Goal: Information Seeking & Learning: Learn about a topic

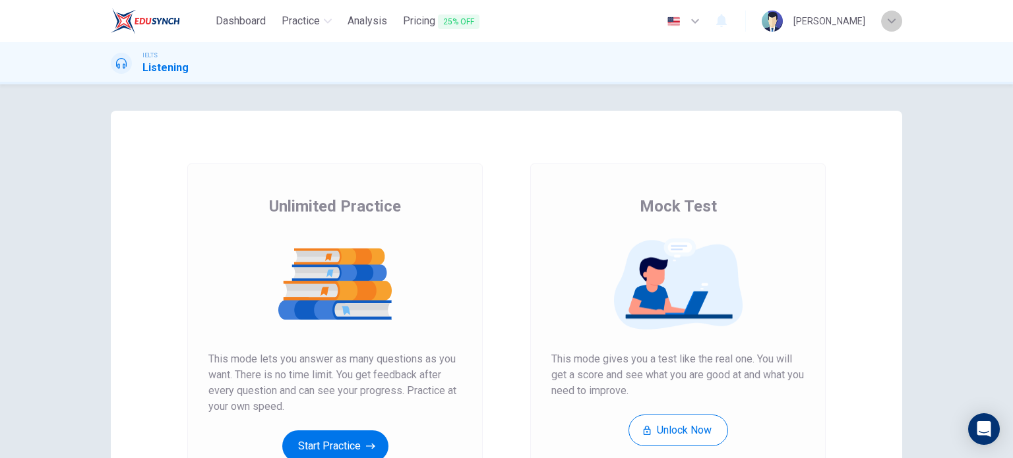
click at [894, 23] on icon "button" at bounding box center [891, 21] width 8 height 8
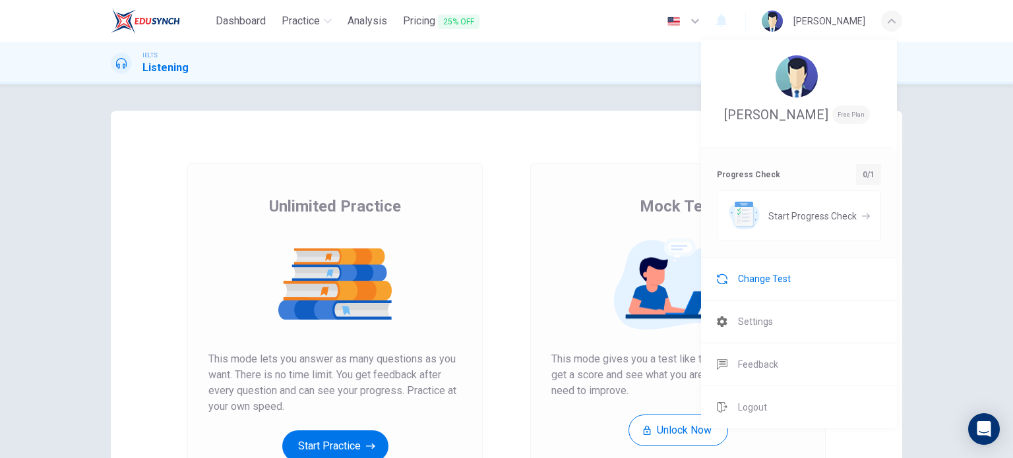
click at [743, 287] on span "Change Test" at bounding box center [764, 279] width 53 height 16
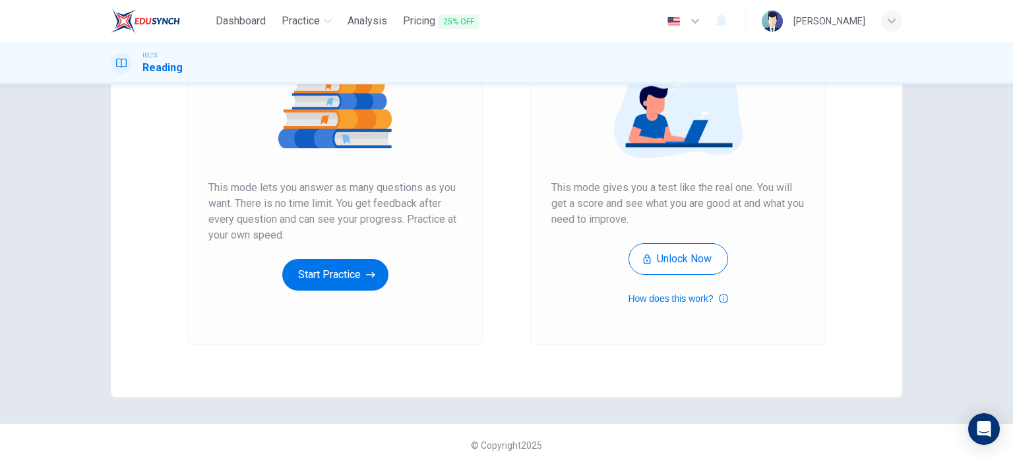
scroll to position [179, 0]
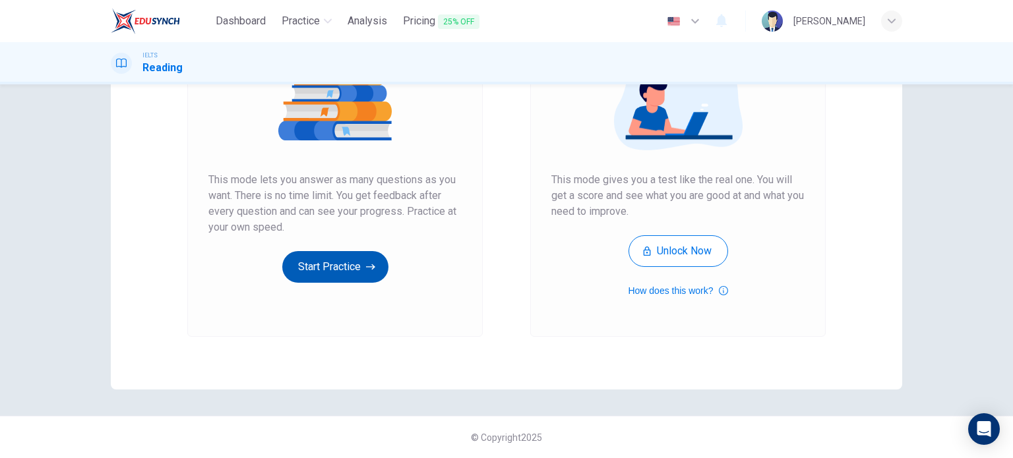
click at [315, 267] on button "Start Practice" at bounding box center [335, 267] width 106 height 32
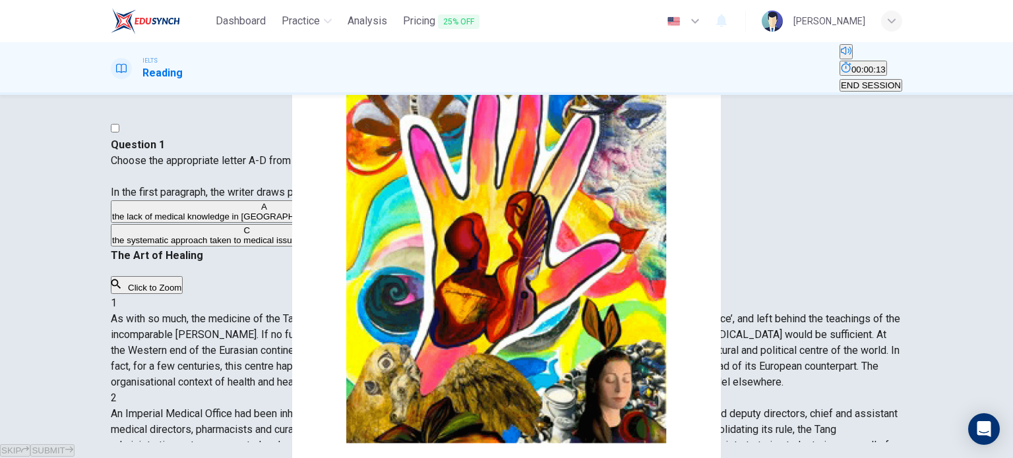
scroll to position [0, 0]
click at [183, 294] on button "Click to Zoom" at bounding box center [147, 285] width 72 height 18
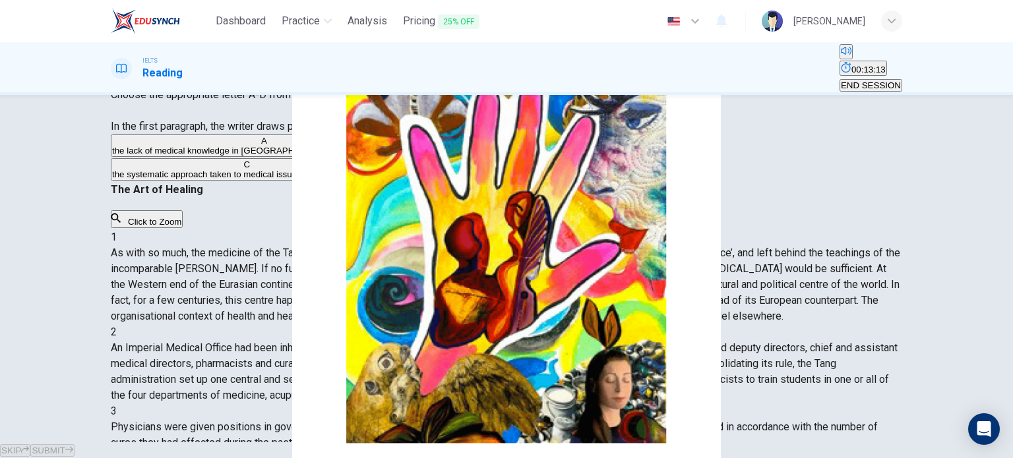
scroll to position [462, 0]
click at [231, 181] on button "C the systematic approach taken to medical issues during the Tang era." at bounding box center [247, 169] width 272 height 22
click at [65, 446] on span "SUBMIT" at bounding box center [48, 451] width 33 height 10
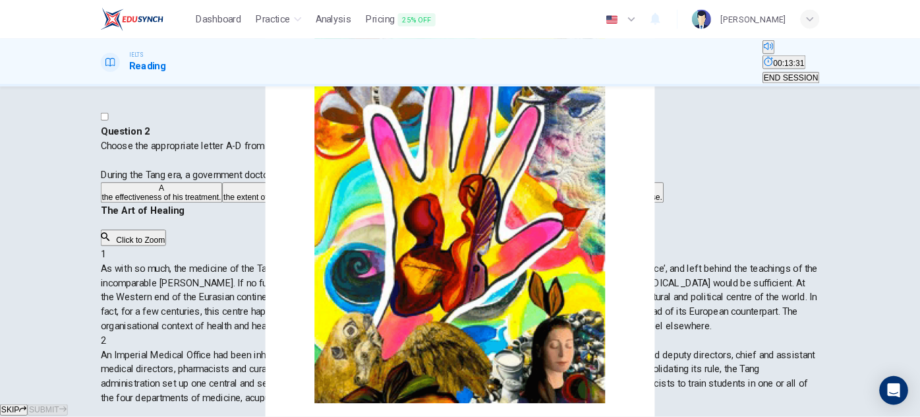
scroll to position [330, 0]
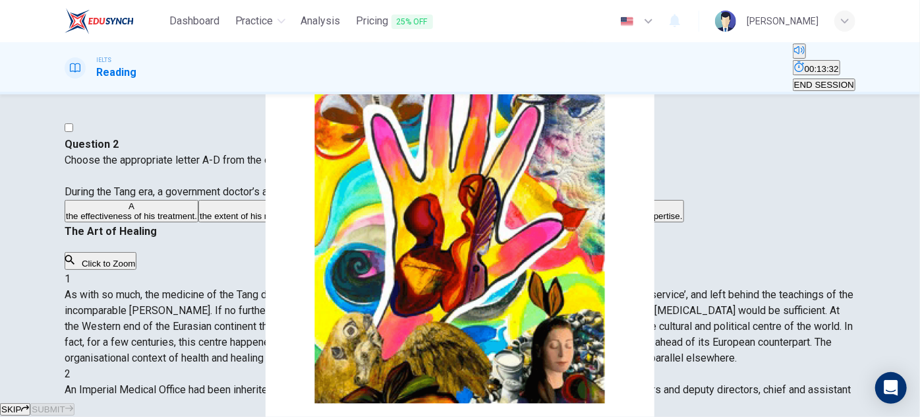
drag, startPoint x: 1010, startPoint y: 1, endPoint x: 559, endPoint y: 282, distance: 531.3
click at [557, 282] on div "1 As with so much, the medicine of the Tang dynasty left its European counterpa…" at bounding box center [460, 318] width 791 height 95
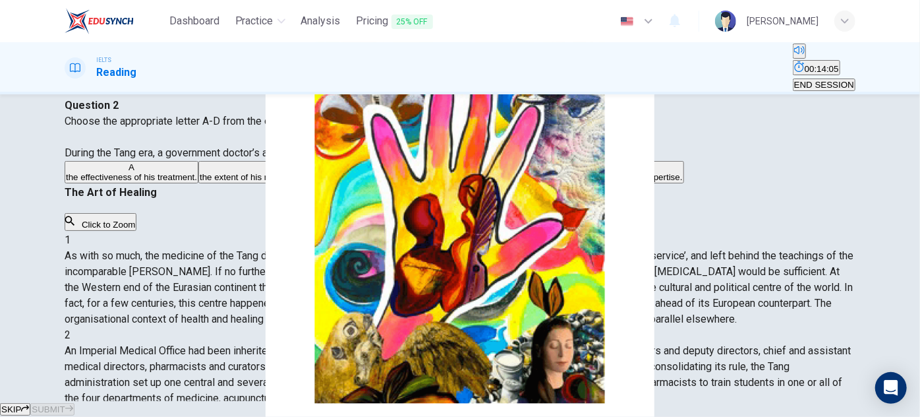
scroll to position [59, 0]
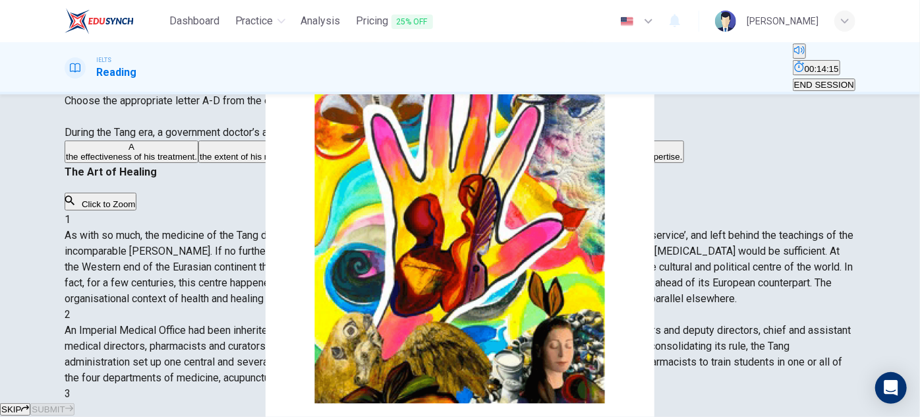
drag, startPoint x: 510, startPoint y: 197, endPoint x: 744, endPoint y: 198, distance: 233.4
click at [744, 403] on span "Physicians were given positions in governmental medical service only after pass…" at bounding box center [448, 417] width 767 height 28
click at [345, 162] on span "the number of people he had successfully trained." at bounding box center [442, 157] width 194 height 10
click at [74, 403] on button "SUBMIT" at bounding box center [52, 409] width 44 height 13
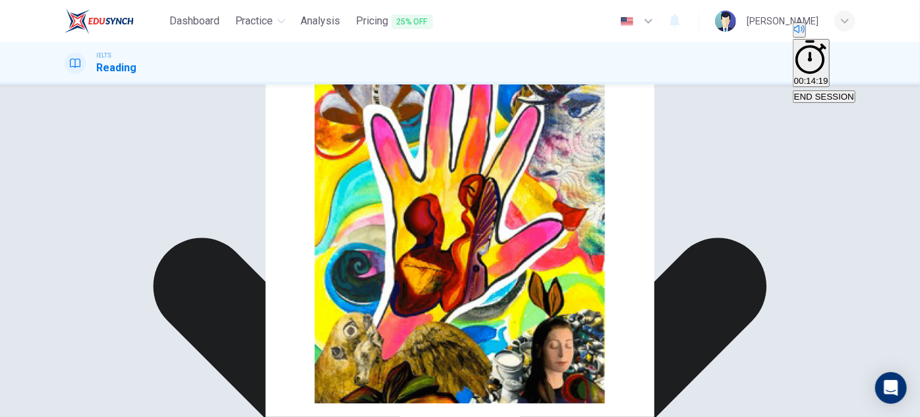
scroll to position [570, 0]
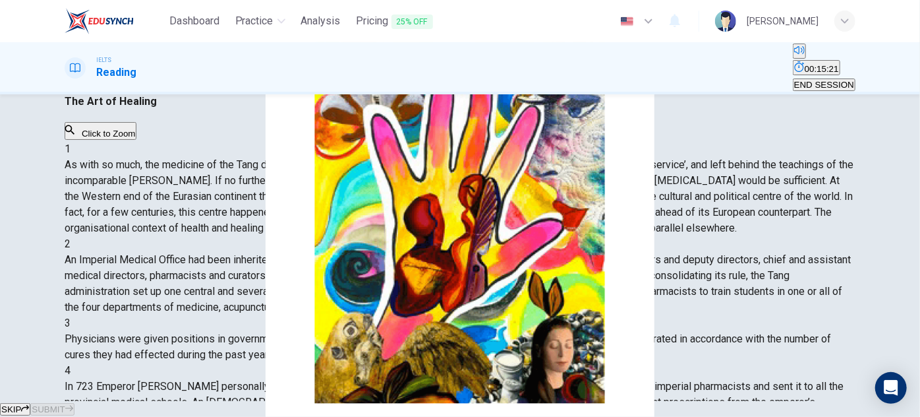
scroll to position [119, 0]
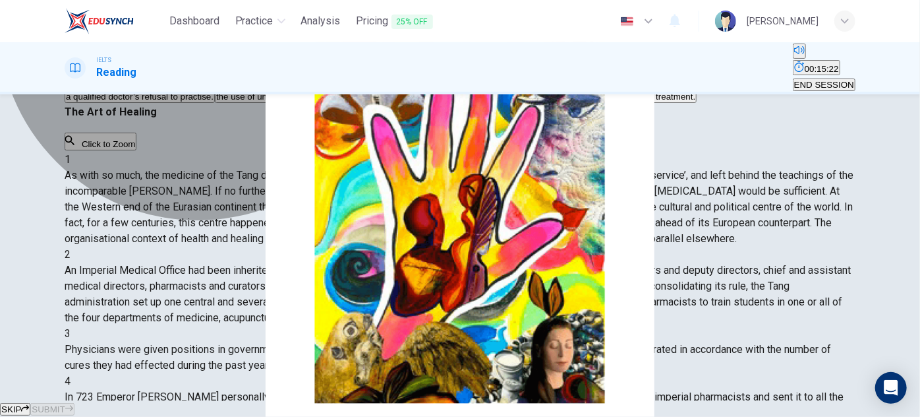
click at [214, 102] on span "a qualified doctor’s refusal to practise." at bounding box center [140, 97] width 148 height 10
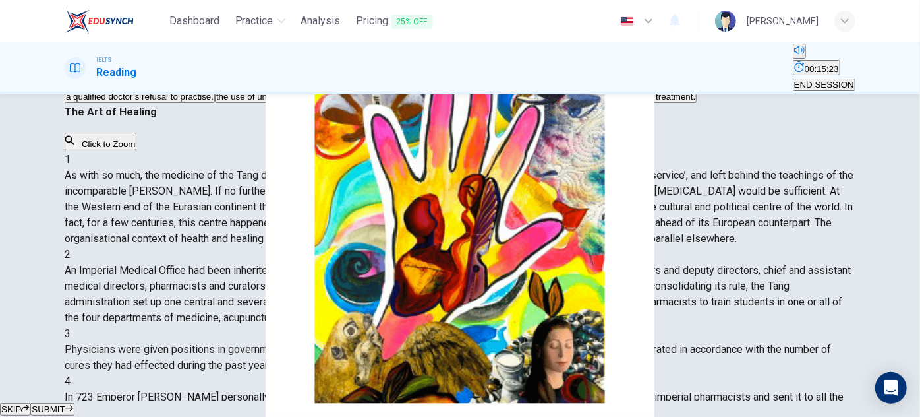
click at [65, 404] on span "SUBMIT" at bounding box center [48, 409] width 33 height 10
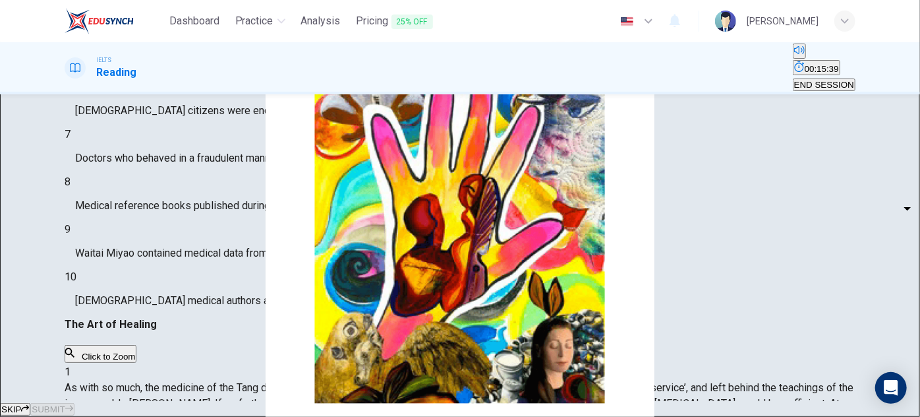
scroll to position [0, 0]
click at [166, 138] on body "Dashboard Practice Analysis Pricing 25% OFF English en ​ [PERSON_NAME] IELTS Re…" at bounding box center [460, 208] width 920 height 417
click at [157, 417] on li "YES" at bounding box center [460, 425] width 920 height 16
type input "YES"
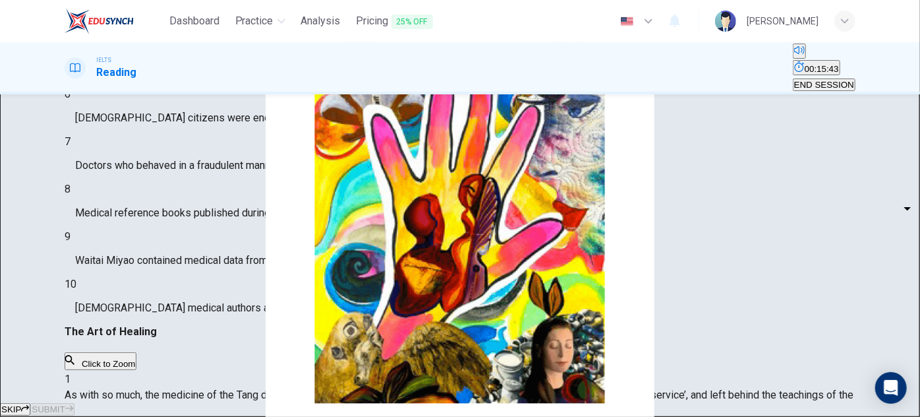
click at [171, 177] on body "Dashboard Practice Analysis Pricing 25% OFF English en ​ [PERSON_NAME] IELTS Re…" at bounding box center [460, 208] width 920 height 417
type input "NO"
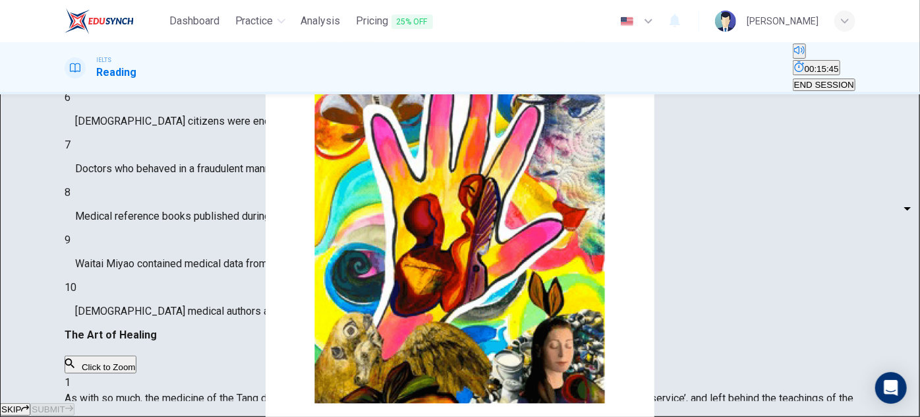
drag, startPoint x: 165, startPoint y: 219, endPoint x: 161, endPoint y: 244, distance: 25.4
click at [164, 219] on body "Dashboard Practice Analysis Pricing 25% OFF English en ​ [PERSON_NAME] IELTS Re…" at bounding box center [460, 208] width 920 height 417
click at [149, 417] on li "YES" at bounding box center [460, 425] width 920 height 16
type input "YES"
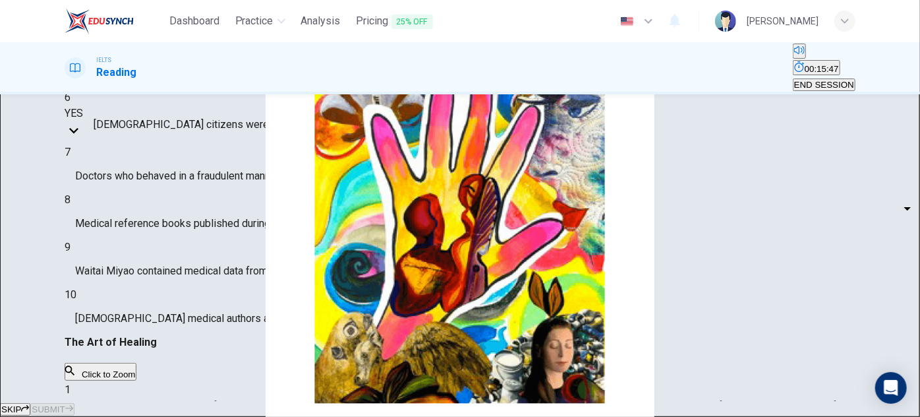
click at [154, 246] on body "Dashboard Practice Analysis Pricing 25% OFF English en ​ [PERSON_NAME] IELTS Re…" at bounding box center [460, 208] width 920 height 417
type input "NO"
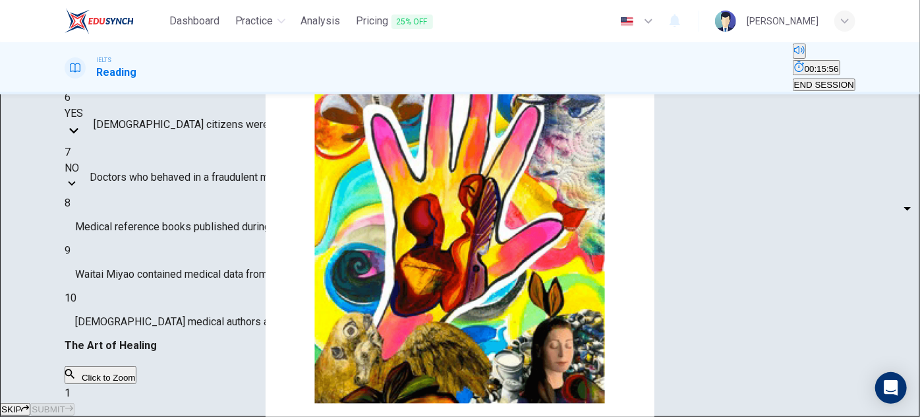
click at [160, 286] on body "Dashboard Practice Analysis Pricing 25% OFF English en ​ [PERSON_NAME] IELTS Re…" at bounding box center [460, 208] width 920 height 417
click at [149, 417] on li "YES" at bounding box center [460, 425] width 920 height 16
type input "YES"
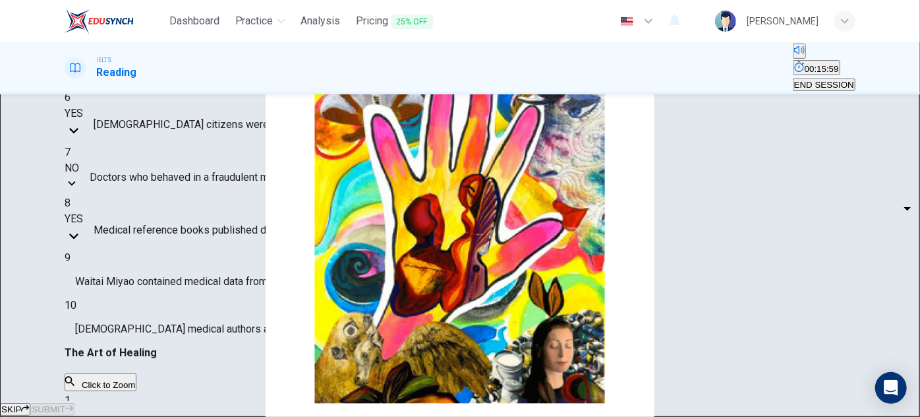
click at [164, 328] on body "Dashboard Practice Analysis Pricing 25% OFF English en ​ [PERSON_NAME] IELTS Re…" at bounding box center [460, 208] width 920 height 417
click at [150, 417] on li "YES" at bounding box center [460, 425] width 920 height 16
type input "YES"
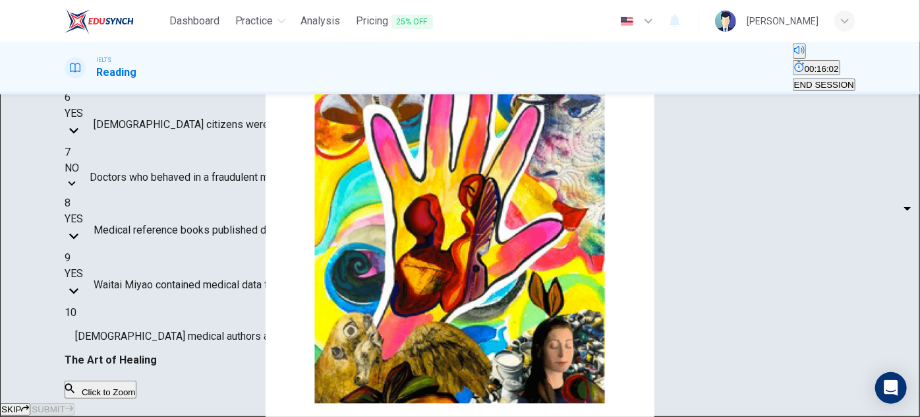
scroll to position [58, 0]
click at [138, 297] on body "Dashboard Practice Analysis Pricing 25% OFF English en ​ [PERSON_NAME] IELTS Re…" at bounding box center [460, 208] width 920 height 417
click at [155, 417] on li "YES" at bounding box center [460, 425] width 920 height 16
type input "YES"
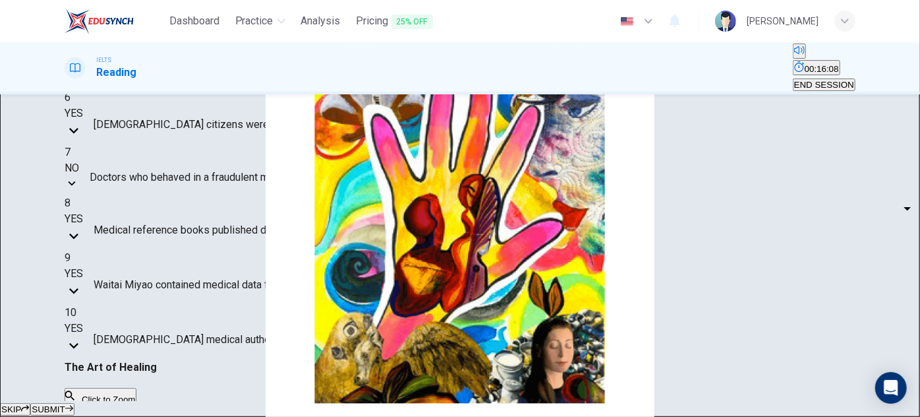
click at [74, 404] on button "SUBMIT" at bounding box center [52, 409] width 44 height 13
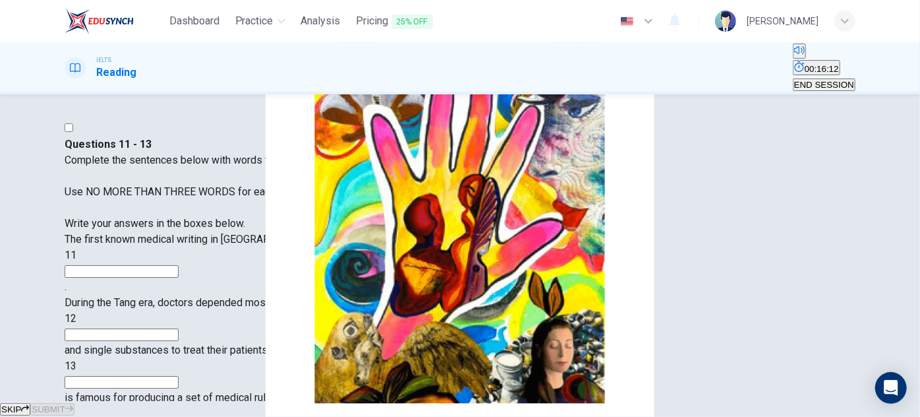
scroll to position [119, 0]
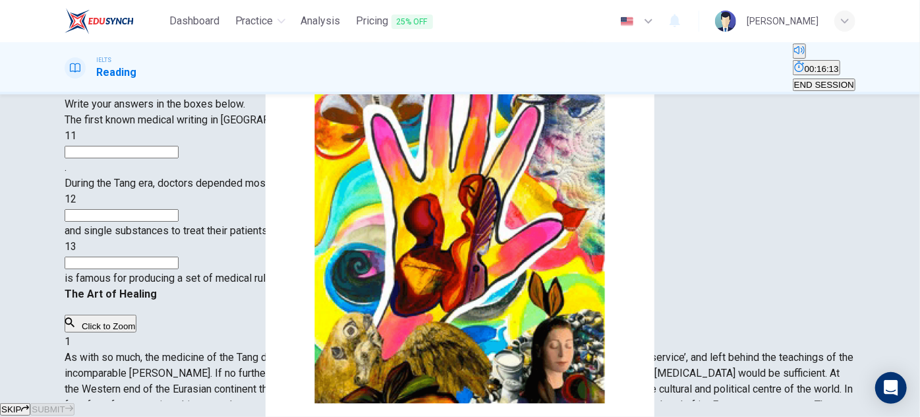
click at [154, 158] on input at bounding box center [122, 152] width 114 height 13
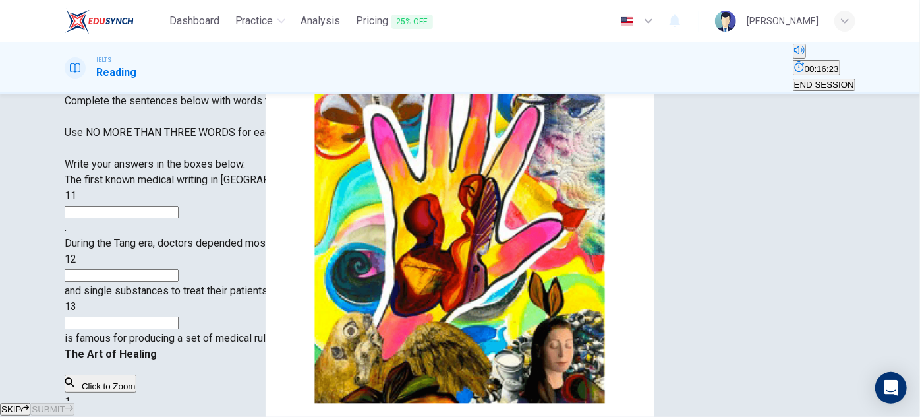
scroll to position [179, 0]
click at [179, 218] on input at bounding box center [122, 212] width 114 height 13
click at [179, 218] on input "National health serrvice" at bounding box center [122, 212] width 114 height 13
type input "National health service"
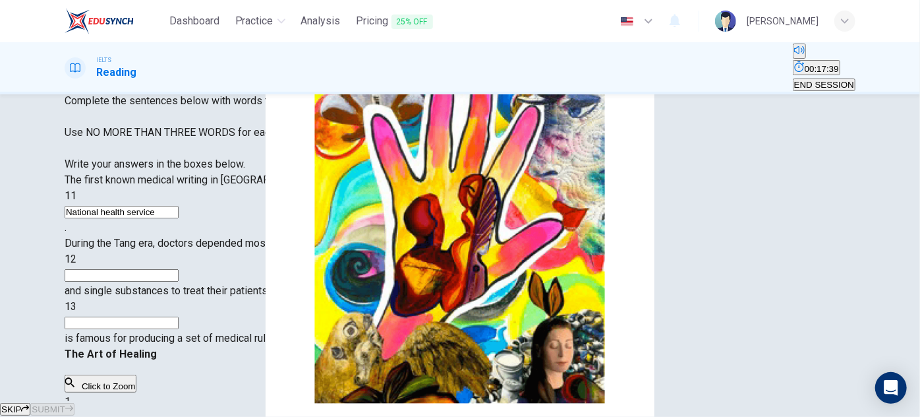
click at [174, 282] on input at bounding box center [122, 275] width 114 height 13
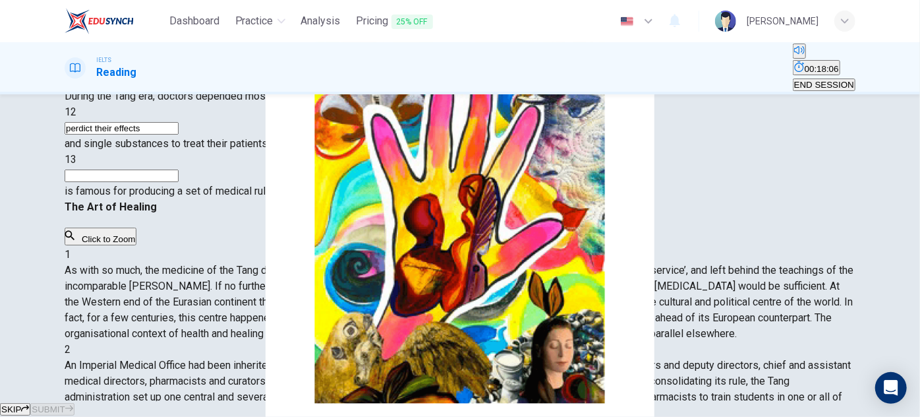
scroll to position [231, 0]
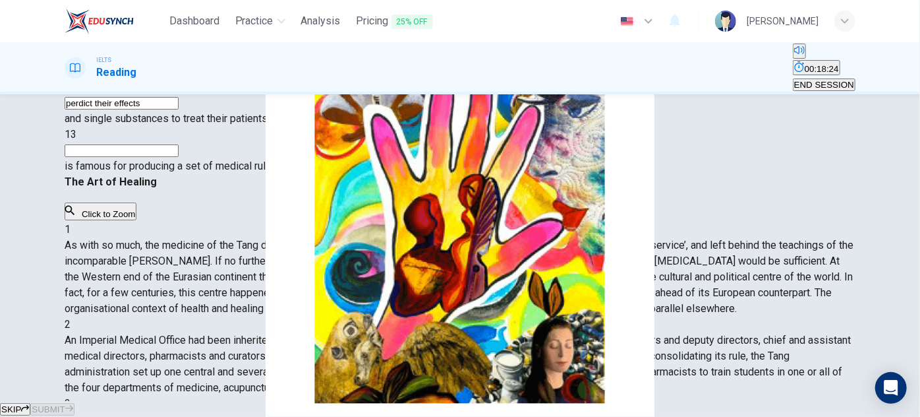
type input "perdict their effects"
click at [179, 157] on input at bounding box center [122, 150] width 114 height 13
type input "the Tang Dynasty"
click at [65, 404] on span "SUBMIT" at bounding box center [48, 409] width 33 height 10
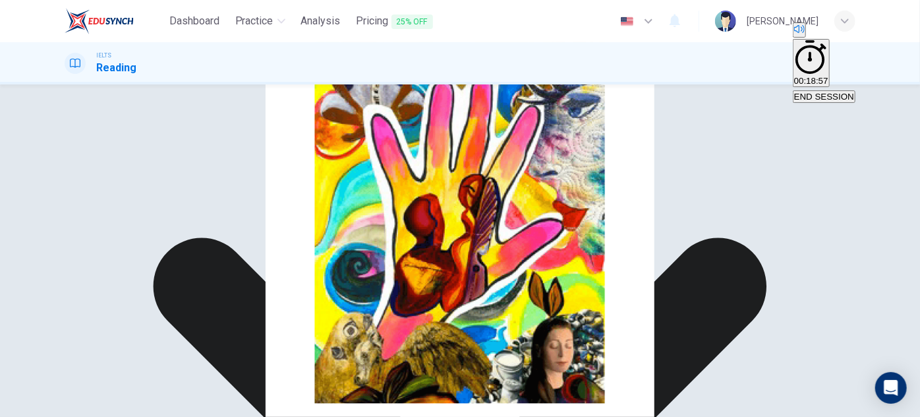
scroll to position [231, 0]
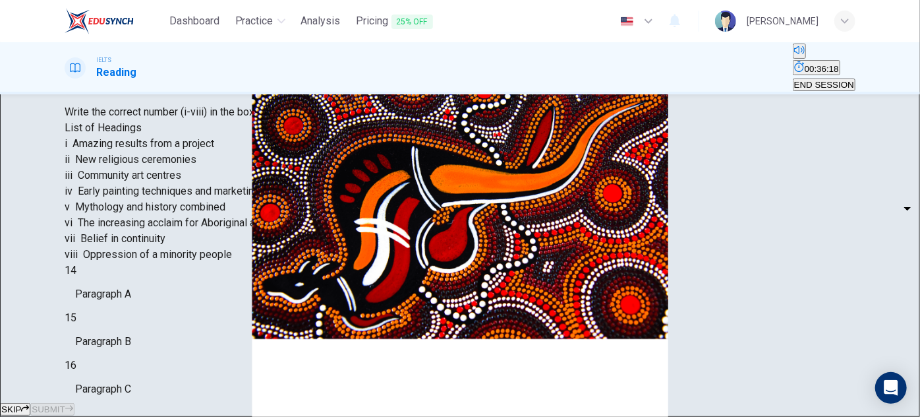
scroll to position [119, 0]
click at [175, 347] on body "Dashboard Practice Analysis Pricing 25% OFF English en ​ [PERSON_NAME] IELTS Re…" at bounding box center [460, 208] width 920 height 417
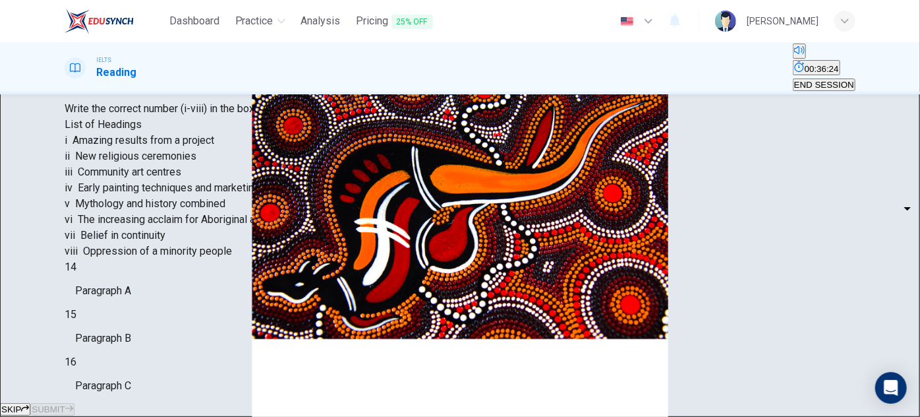
type input "iii"
click at [176, 319] on body "Dashboard Practice Analysis Pricing 25% OFF English en ​ [PERSON_NAME] IELTS Re…" at bounding box center [460, 208] width 920 height 417
click at [138, 417] on li "i" at bounding box center [460, 425] width 920 height 16
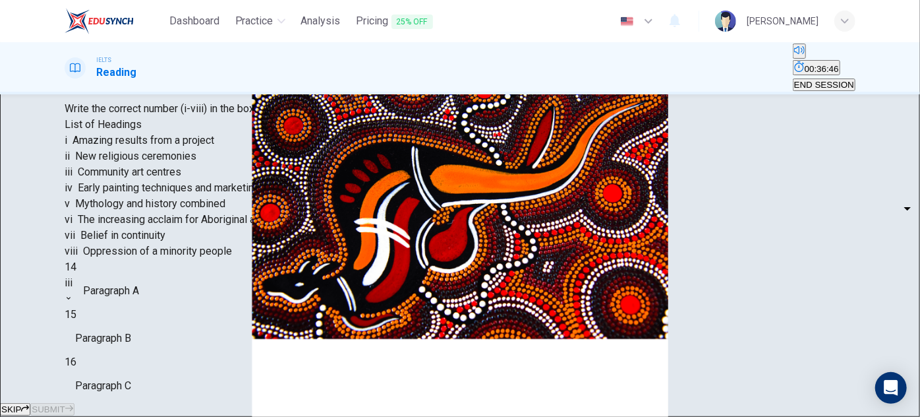
type input "i"
click at [148, 302] on body "Dashboard Practice Analysis Pricing 25% OFF English en ​ [PERSON_NAME] IELTS Re…" at bounding box center [460, 208] width 920 height 417
type input "viii"
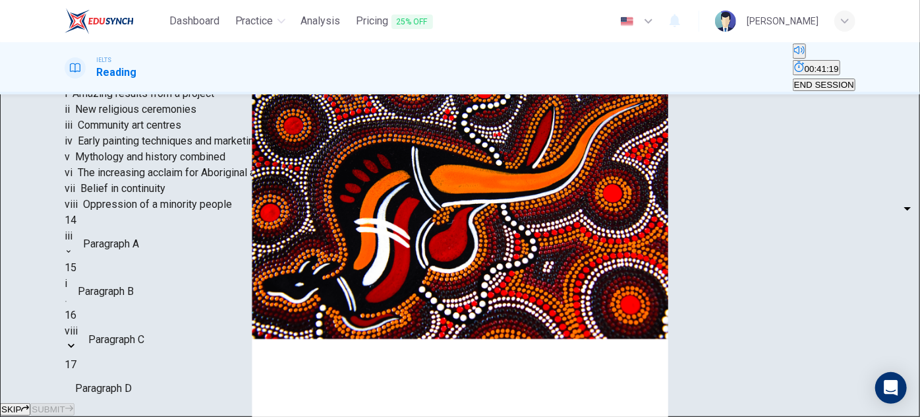
scroll to position [231, 0]
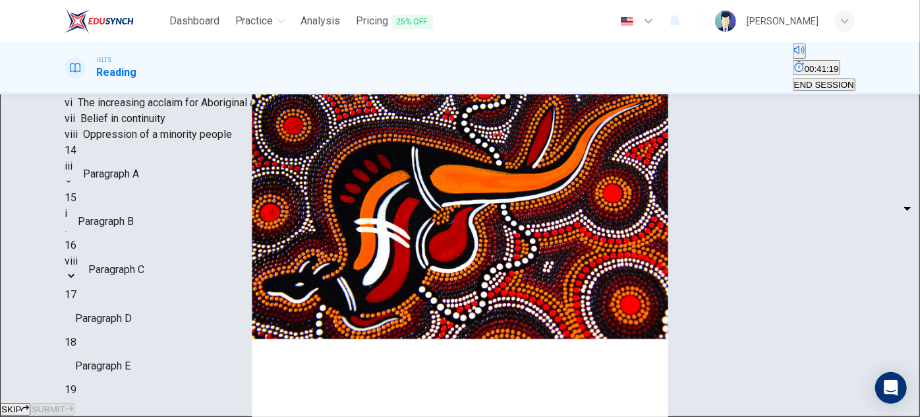
click at [158, 226] on body "Dashboard Practice Analysis Pricing 25% OFF English en ​ [PERSON_NAME] IELTS Re…" at bounding box center [460, 208] width 920 height 417
type input "iv"
click at [155, 266] on body "Dashboard Practice Analysis Pricing 25% OFF English en ​ [PERSON_NAME] IELTS Re…" at bounding box center [460, 208] width 920 height 417
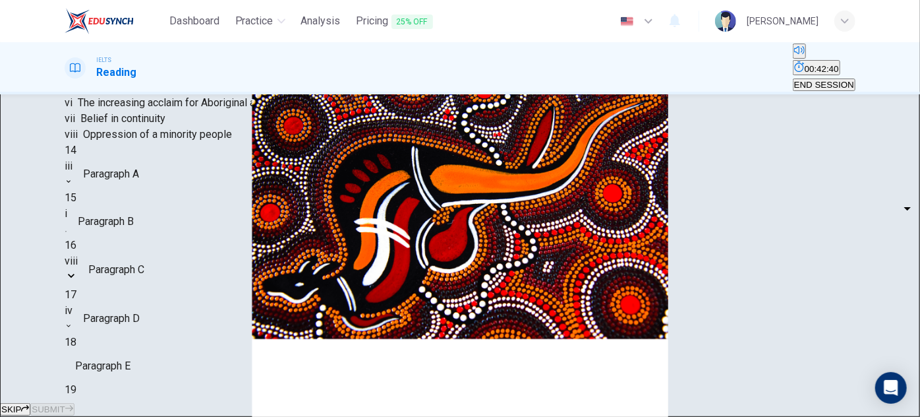
type input "iv"
click at [175, 229] on body "Dashboard Practice Analysis Pricing 25% OFF English en ​ [PERSON_NAME] IELTS Re…" at bounding box center [460, 208] width 920 height 417
type input "v"
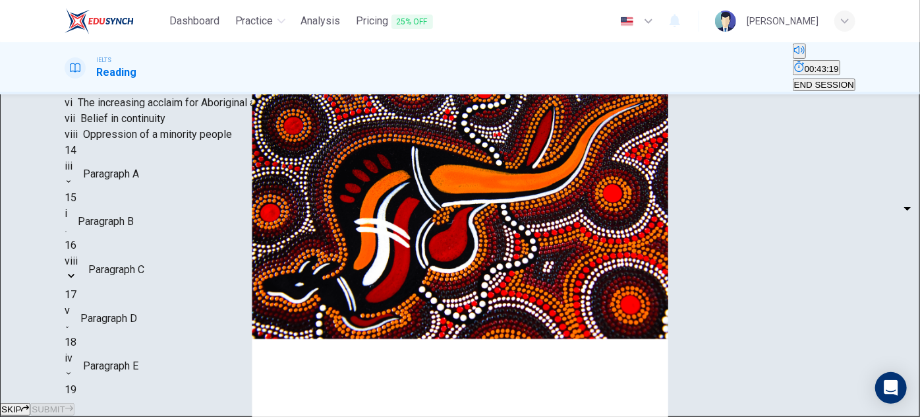
click at [130, 293] on body "Dashboard Practice Analysis Pricing 25% OFF English en ​ [PERSON_NAME] IELTS Re…" at bounding box center [460, 208] width 920 height 417
type input "ii"
click at [65, 404] on span "SUBMIT" at bounding box center [48, 409] width 33 height 10
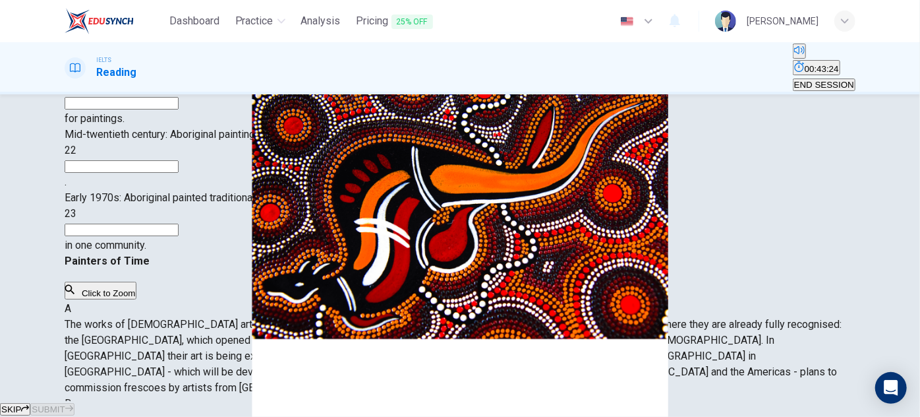
drag, startPoint x: 816, startPoint y: 70, endPoint x: 500, endPoint y: 51, distance: 315.7
click at [816, 78] on button "END SESSION" at bounding box center [824, 84] width 63 height 13
